Goal: Information Seeking & Learning: Learn about a topic

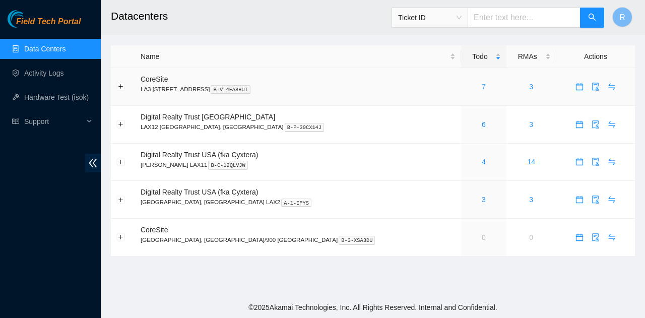
click at [481, 85] on link "7" at bounding box center [483, 87] width 4 height 8
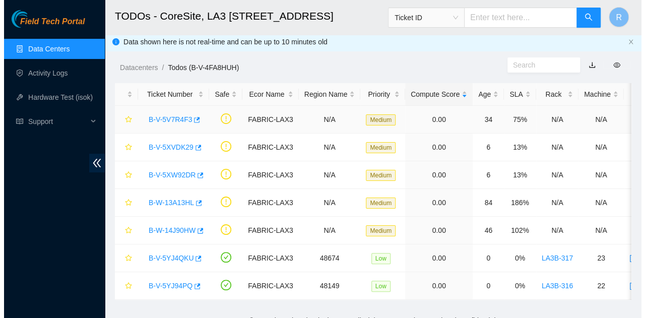
scroll to position [22, 0]
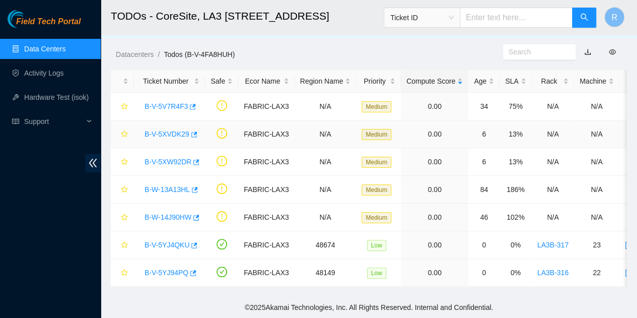
click at [178, 130] on link "B-V-5XVDK29" at bounding box center [167, 134] width 45 height 8
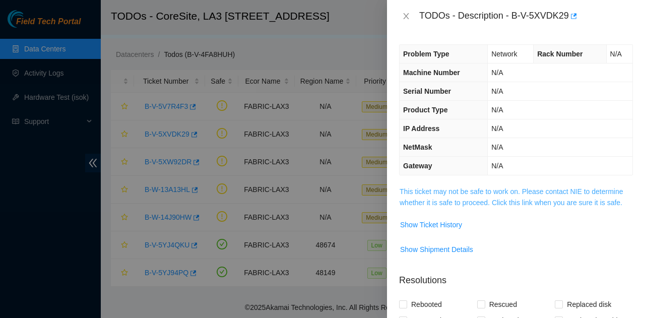
click at [538, 199] on link "This ticket may not be safe to work on. Please contact NIE to determine whether…" at bounding box center [511, 196] width 224 height 19
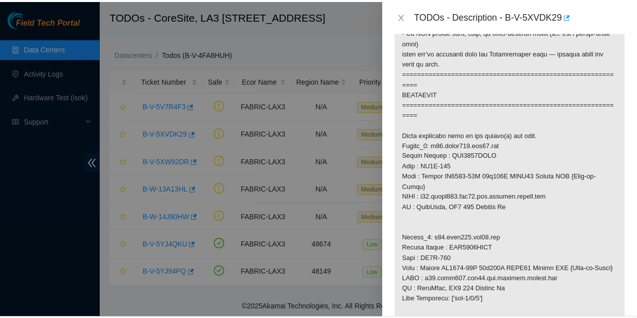
scroll to position [655, 0]
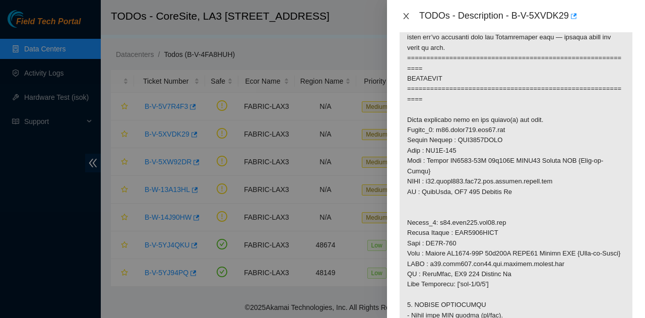
drag, startPoint x: 406, startPoint y: 15, endPoint x: 386, endPoint y: 24, distance: 21.6
click at [406, 16] on icon "close" at bounding box center [406, 16] width 8 height 8
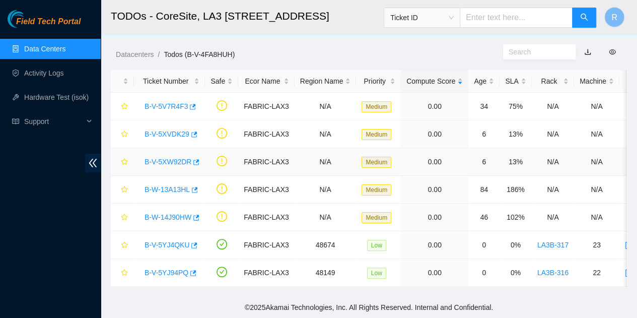
click at [165, 158] on link "B-V-5XW92DR" at bounding box center [168, 162] width 47 height 8
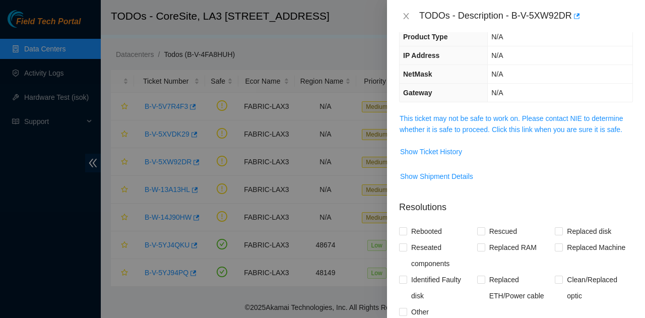
scroll to position [0, 0]
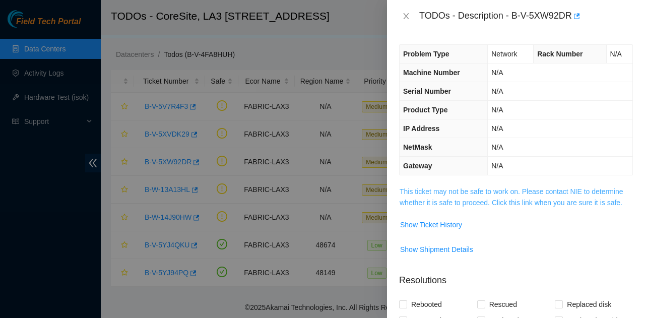
click at [491, 200] on link "This ticket may not be safe to work on. Please contact NIE to determine whether…" at bounding box center [511, 196] width 224 height 19
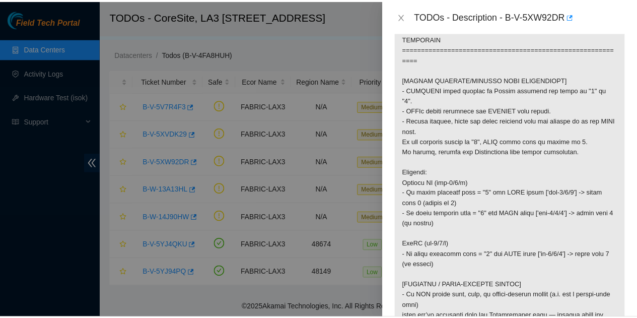
scroll to position [403, 0]
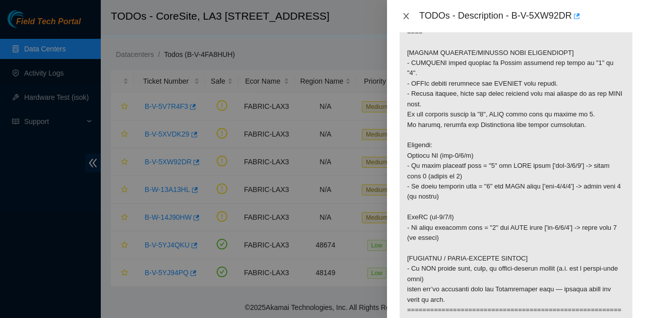
click at [402, 19] on icon "close" at bounding box center [406, 16] width 8 height 8
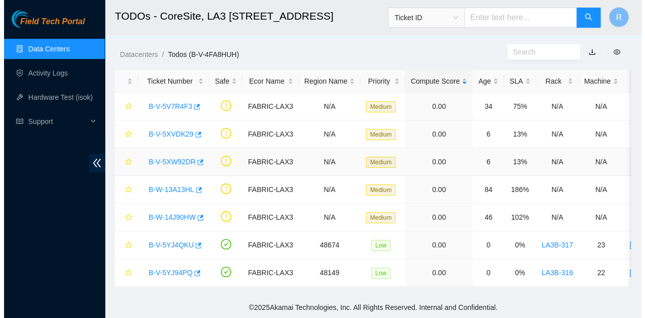
scroll to position [275, 0]
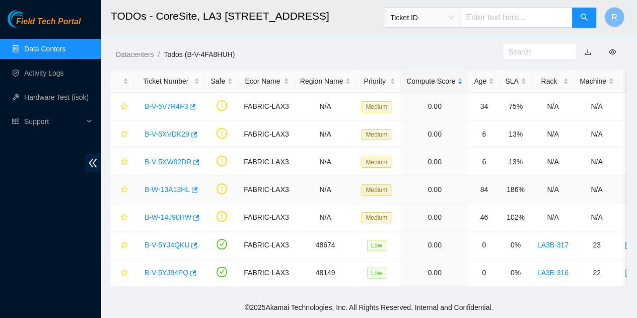
click at [172, 185] on link "B-W-13A13HL" at bounding box center [167, 189] width 45 height 8
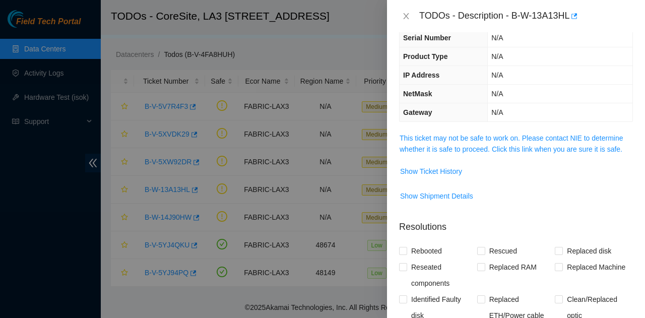
scroll to position [0, 0]
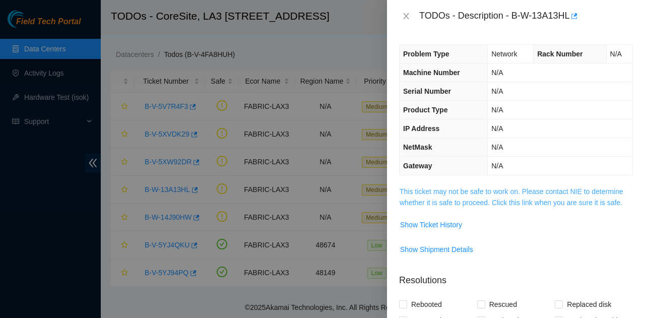
click at [481, 187] on link "This ticket may not be safe to work on. Please contact NIE to determine whether…" at bounding box center [511, 196] width 224 height 19
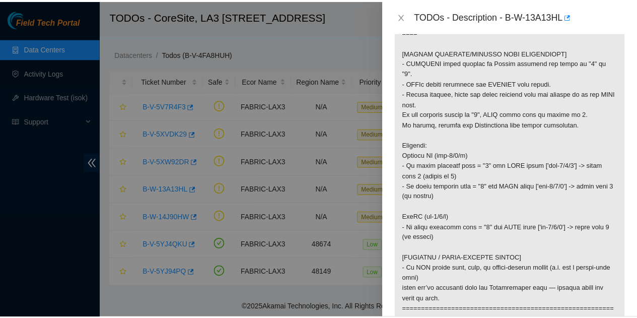
scroll to position [504, 0]
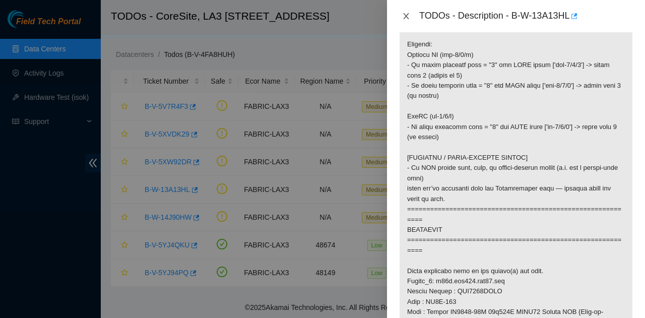
click at [406, 13] on icon "close" at bounding box center [406, 16] width 8 height 8
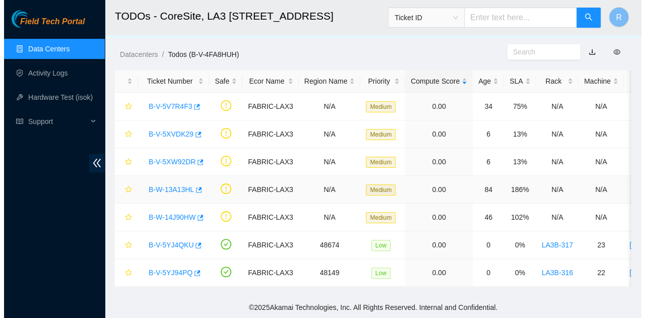
scroll to position [275, 0]
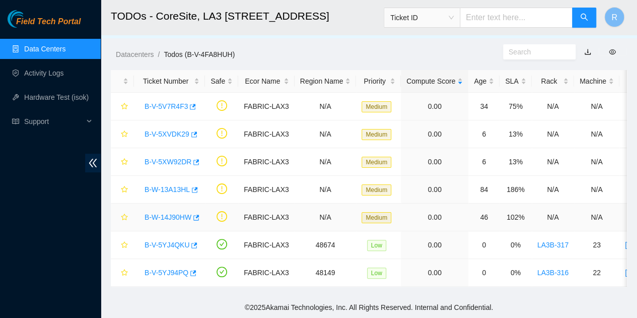
click at [174, 209] on div "B-W-14J90HW" at bounding box center [170, 217] width 60 height 16
click at [175, 213] on link "B-W-14J90HW" at bounding box center [168, 217] width 47 height 8
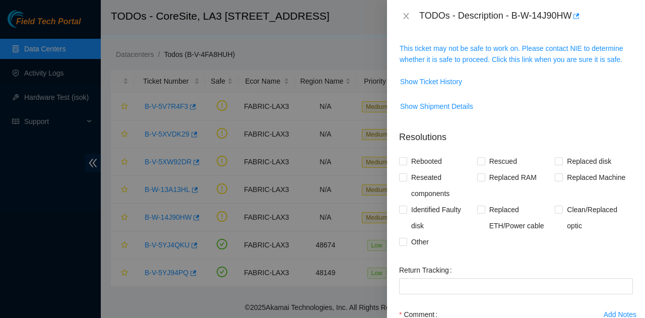
scroll to position [41, 0]
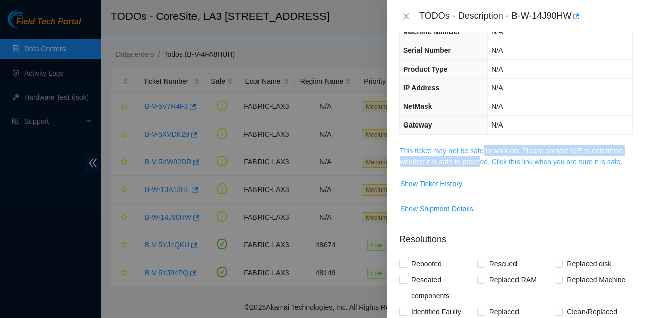
click at [480, 156] on span "This ticket may not be safe to work on. Please contact NIE to determine whether…" at bounding box center [515, 156] width 233 height 22
click at [480, 156] on link "This ticket may not be safe to work on. Please contact NIE to determine whether…" at bounding box center [511, 156] width 224 height 19
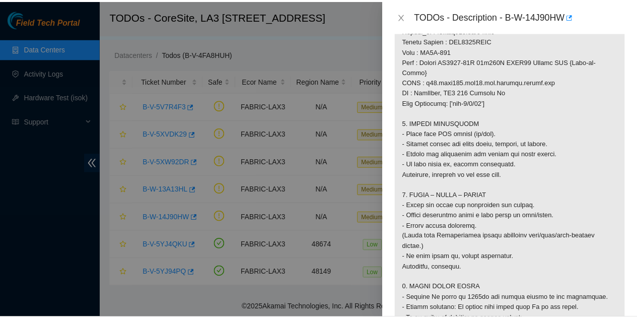
scroll to position [897, 0]
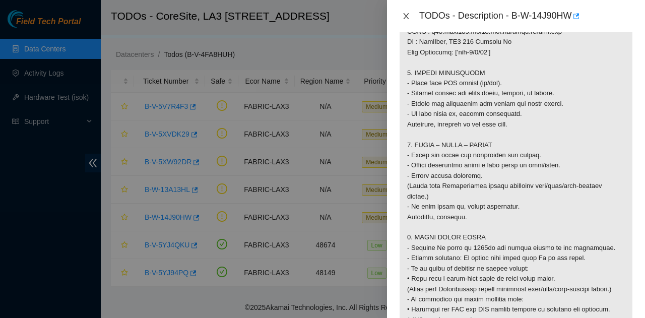
click at [409, 19] on icon "close" at bounding box center [406, 16] width 8 height 8
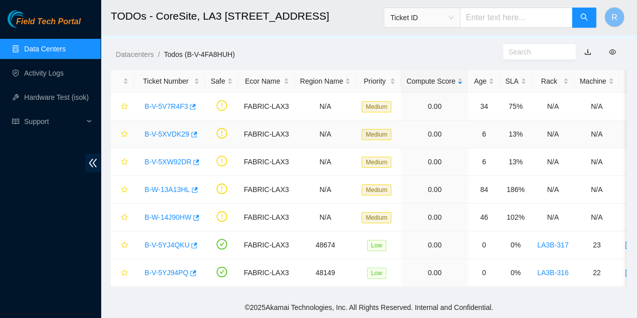
click at [166, 130] on link "B-V-5XVDK29" at bounding box center [167, 134] width 45 height 8
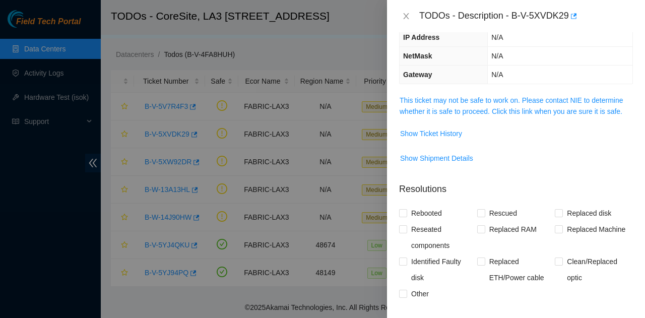
scroll to position [0, 0]
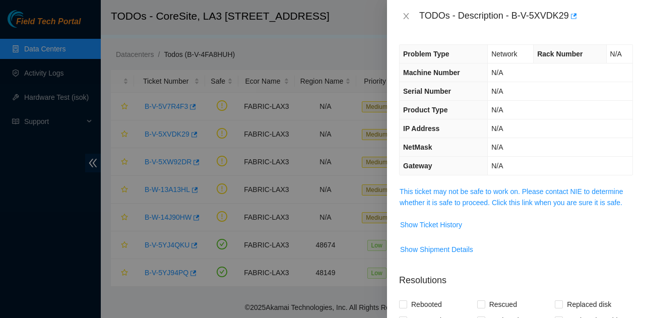
click at [459, 232] on td "Show Ticket History" at bounding box center [516, 228] width 234 height 25
click at [461, 206] on span "This ticket may not be safe to work on. Please contact NIE to determine whether…" at bounding box center [515, 197] width 233 height 22
click at [461, 202] on link "This ticket may not be safe to work on. Please contact NIE to determine whether…" at bounding box center [511, 196] width 224 height 19
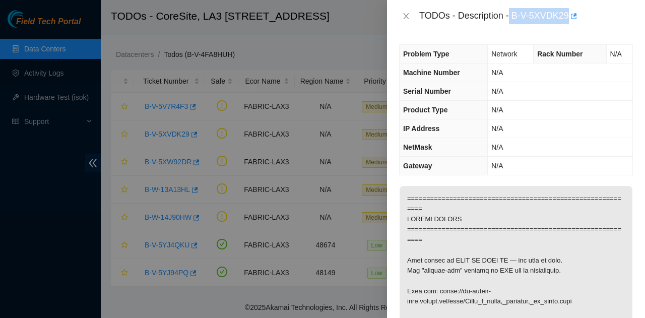
drag, startPoint x: 509, startPoint y: 16, endPoint x: 552, endPoint y: 16, distance: 43.3
click at [583, 25] on div "TODOs - Description - B-V-5XVDK29" at bounding box center [516, 16] width 258 height 32
copy div "B-V-5XVDK29"
click at [325, 165] on div at bounding box center [322, 159] width 645 height 318
click at [403, 18] on icon "close" at bounding box center [406, 16] width 8 height 8
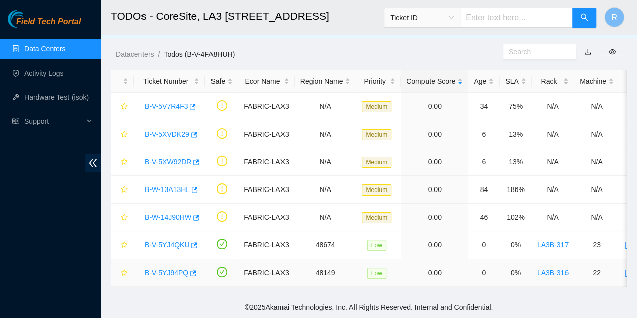
click at [159, 269] on div "B-V-5YJ94PQ" at bounding box center [170, 272] width 60 height 16
click at [177, 268] on link "B-V-5YJ94PQ" at bounding box center [167, 272] width 44 height 8
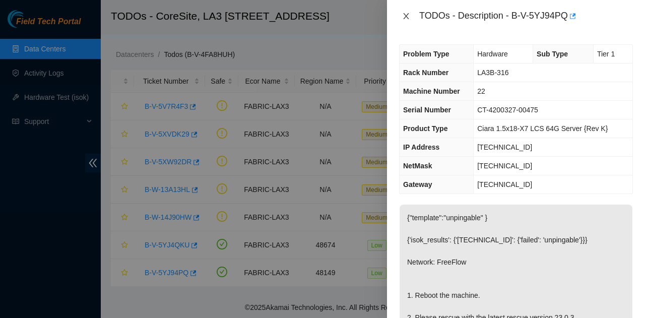
click at [406, 14] on icon "close" at bounding box center [406, 16] width 8 height 8
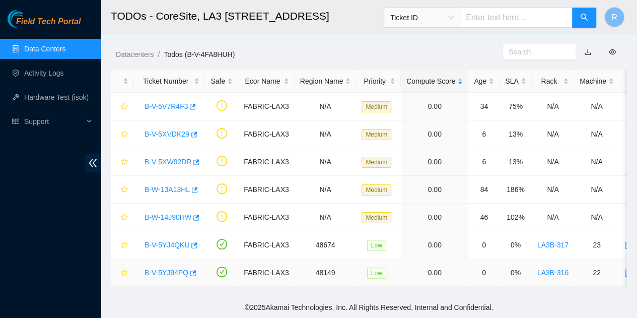
click at [170, 268] on link "B-V-5YJ94PQ" at bounding box center [167, 272] width 44 height 8
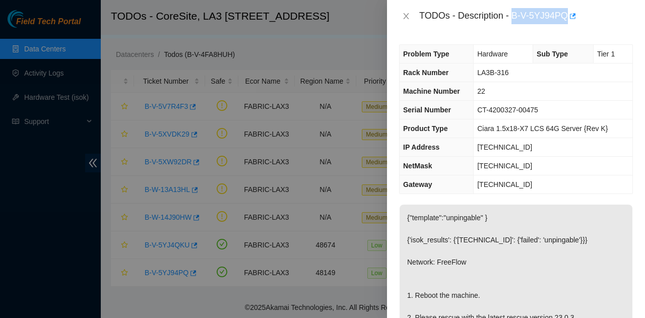
drag, startPoint x: 512, startPoint y: 17, endPoint x: 578, endPoint y: 26, distance: 66.7
click at [578, 26] on div "TODOs - Description - B-V-5YJ94PQ" at bounding box center [516, 16] width 258 height 32
copy div "B-V-5YJ94PQ"
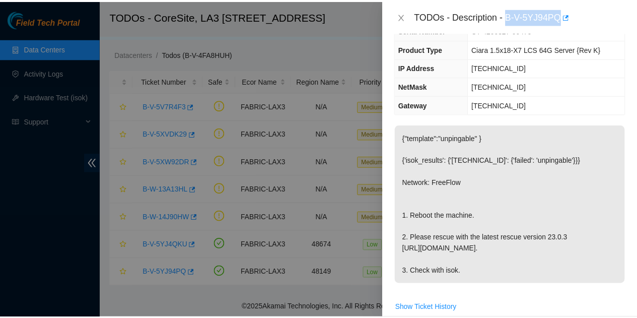
scroll to position [101, 0]
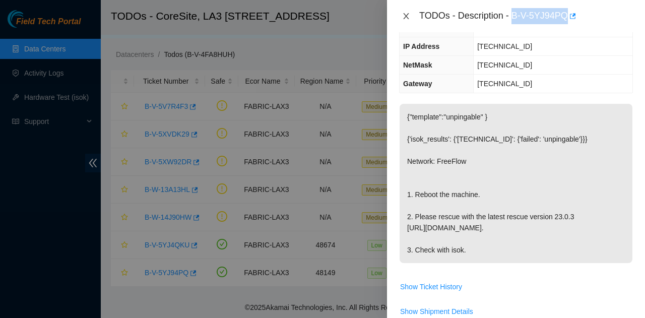
click at [409, 16] on icon "close" at bounding box center [406, 16] width 8 height 8
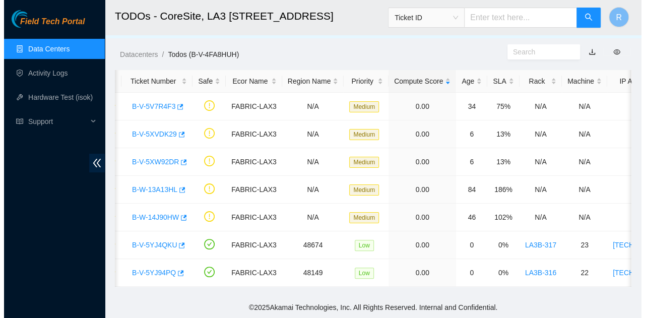
scroll to position [0, 0]
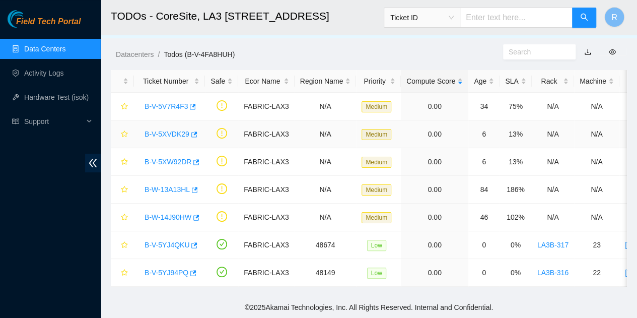
click at [172, 130] on link "B-V-5XVDK29" at bounding box center [167, 134] width 45 height 8
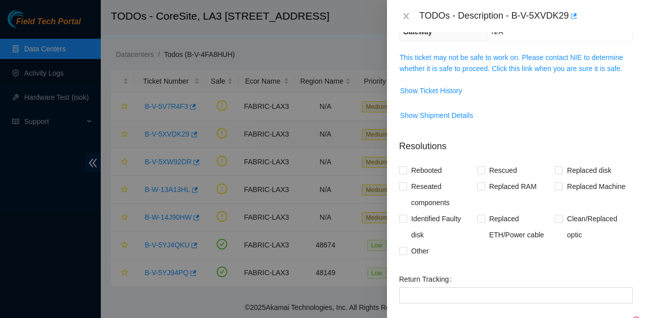
scroll to position [101, 0]
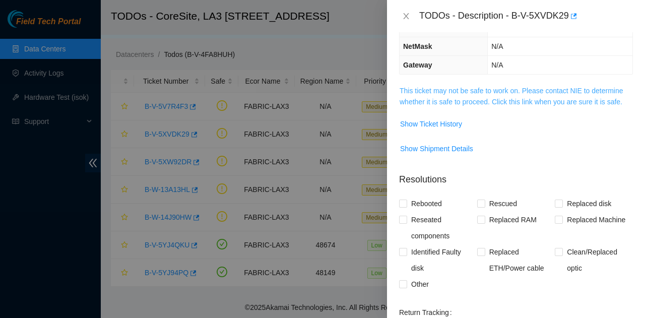
click at [486, 99] on link "This ticket may not be safe to work on. Please contact NIE to determine whether…" at bounding box center [511, 96] width 224 height 19
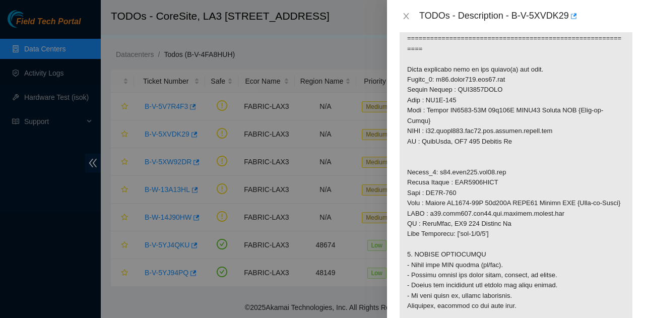
scroll to position [755, 0]
